Goal: Transaction & Acquisition: Purchase product/service

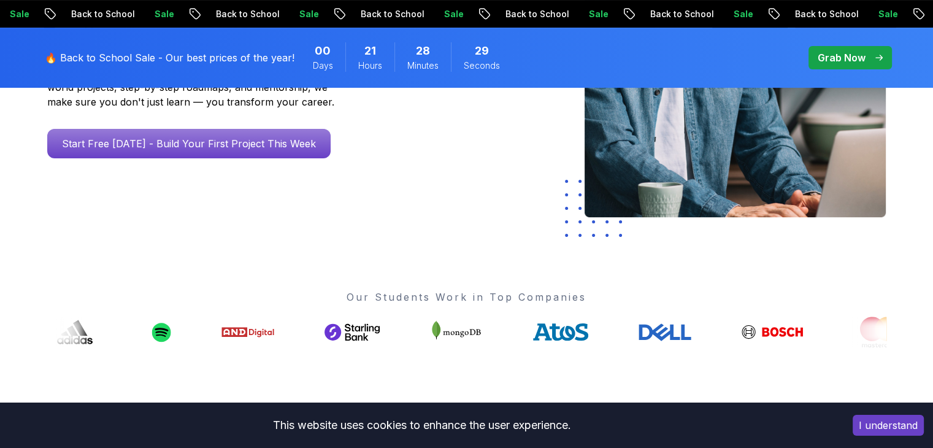
scroll to position [307, 0]
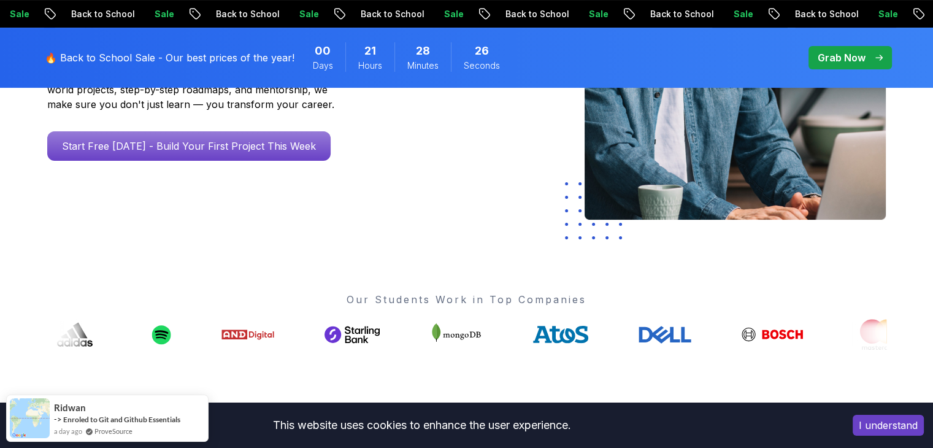
click at [857, 64] on p "Grab Now" at bounding box center [842, 57] width 48 height 15
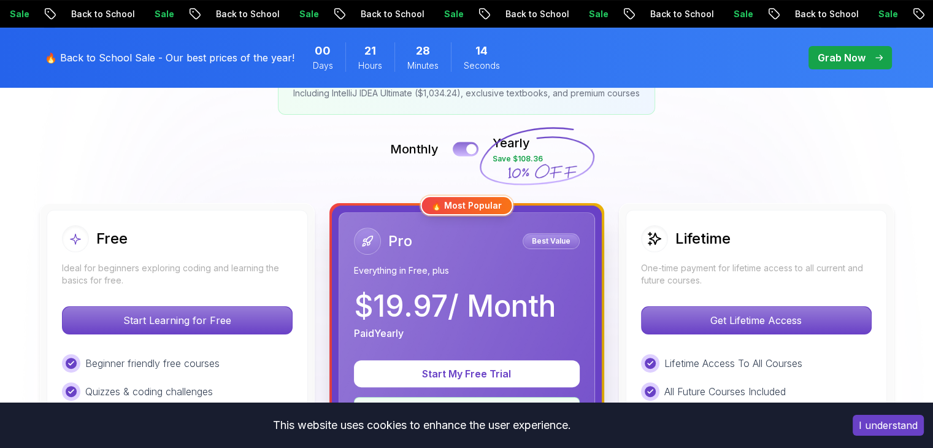
scroll to position [307, 0]
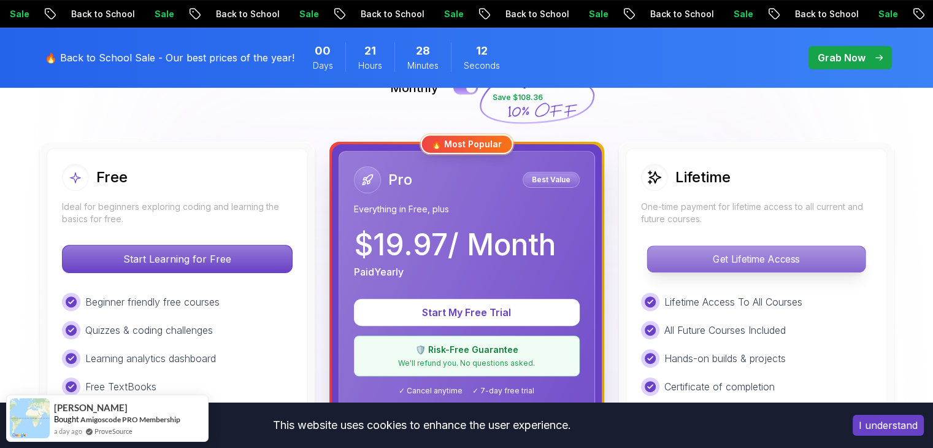
click at [739, 257] on p "Get Lifetime Access" at bounding box center [756, 259] width 218 height 26
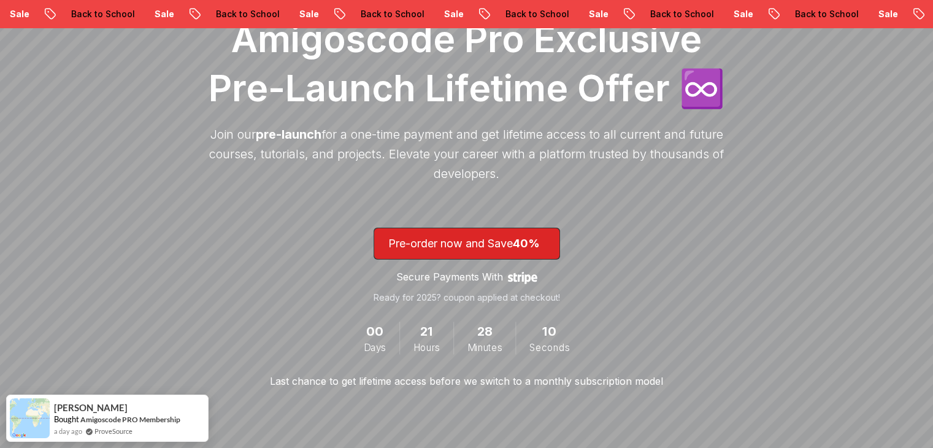
scroll to position [245, 0]
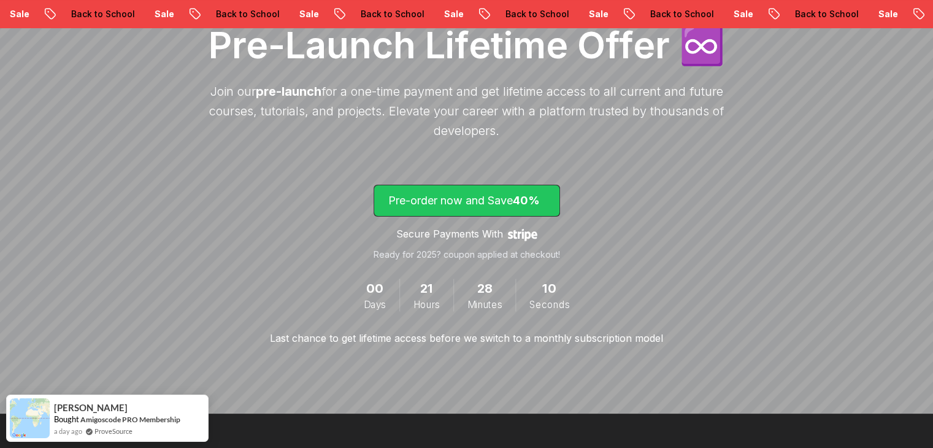
click at [491, 202] on p "Pre-order now and Save 40%" at bounding box center [466, 200] width 157 height 17
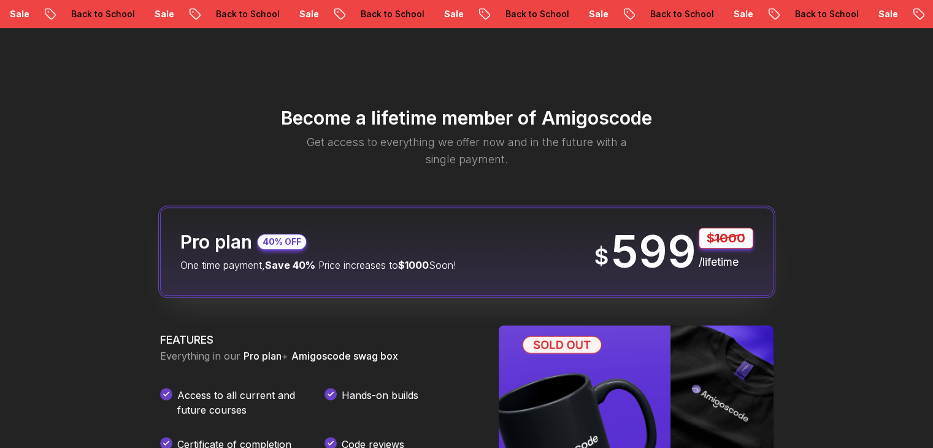
scroll to position [1444, 0]
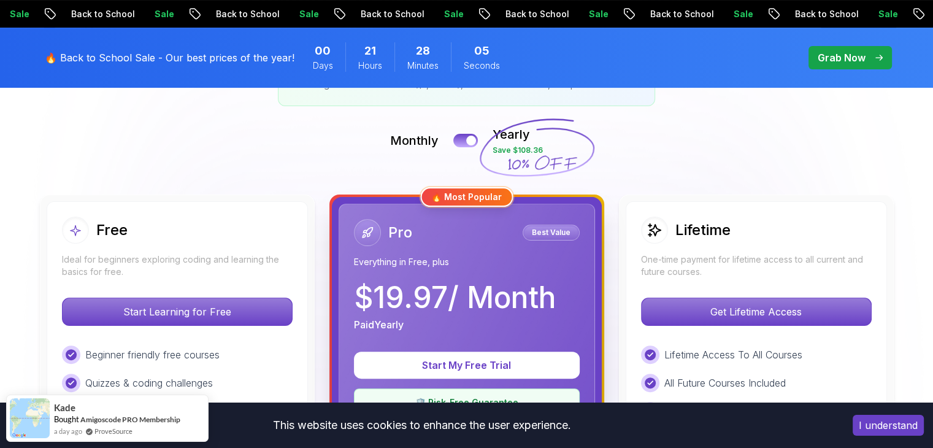
scroll to position [368, 0]
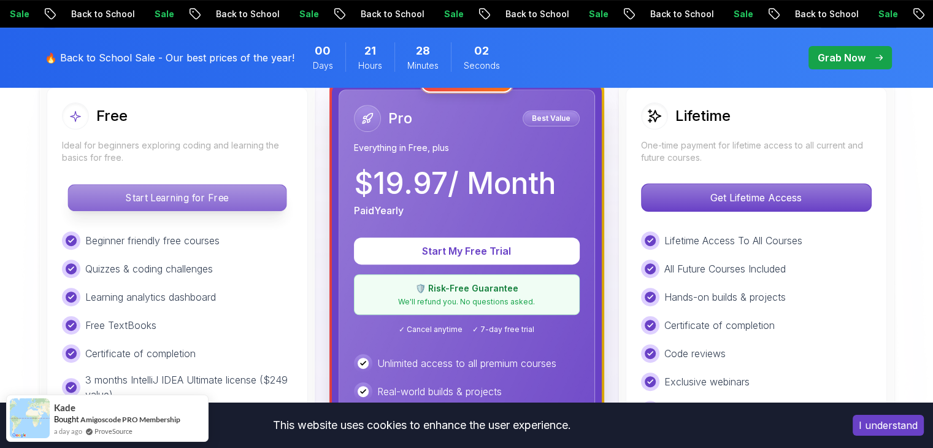
click at [213, 190] on p "Start Learning for Free" at bounding box center [177, 198] width 218 height 26
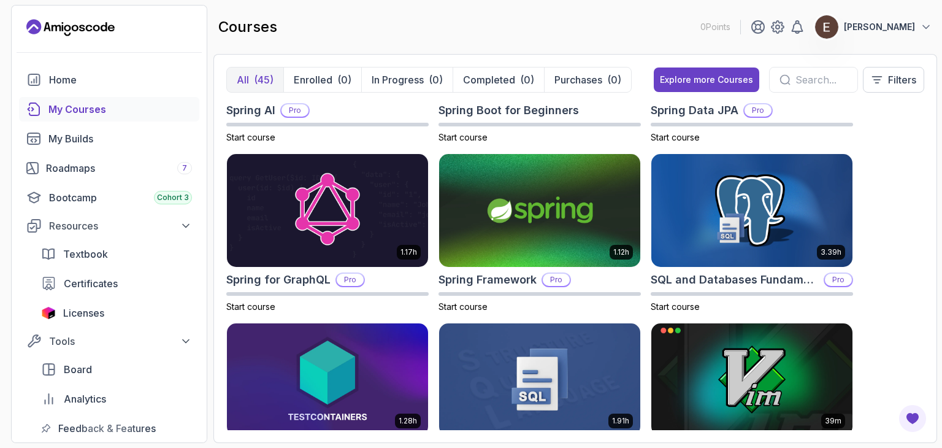
scroll to position [2214, 0]
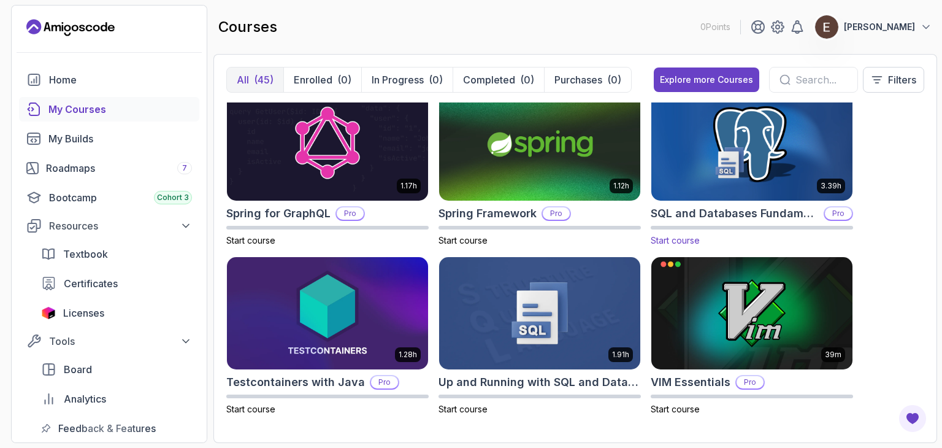
click at [714, 169] on img at bounding box center [752, 144] width 211 height 118
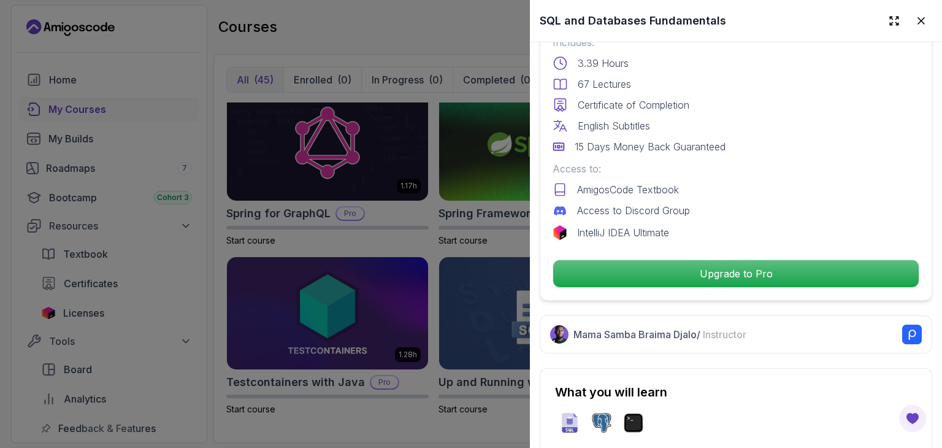
scroll to position [368, 0]
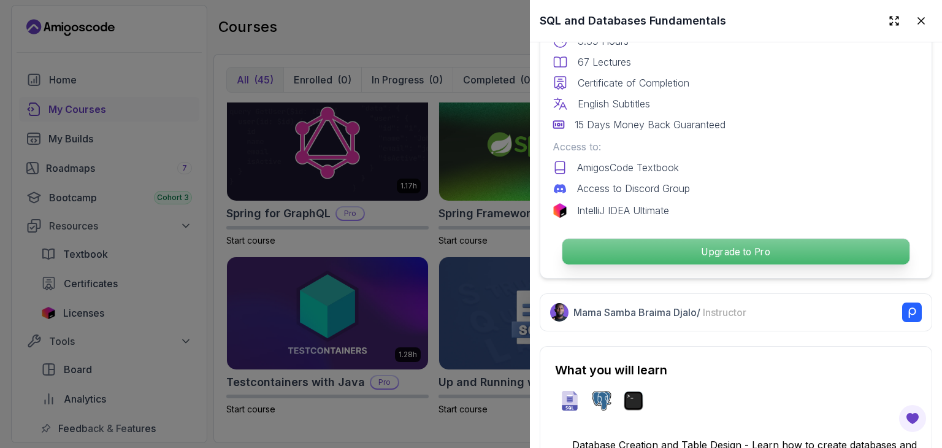
click at [746, 254] on p "Upgrade to Pro" at bounding box center [736, 252] width 347 height 26
